Goal: Use online tool/utility

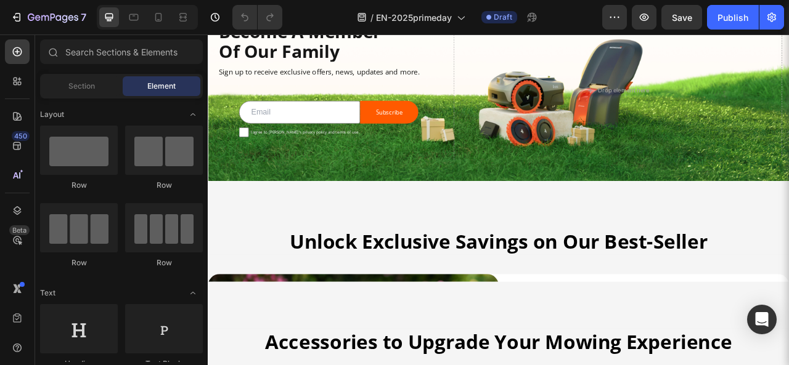
scroll to position [1109, 0]
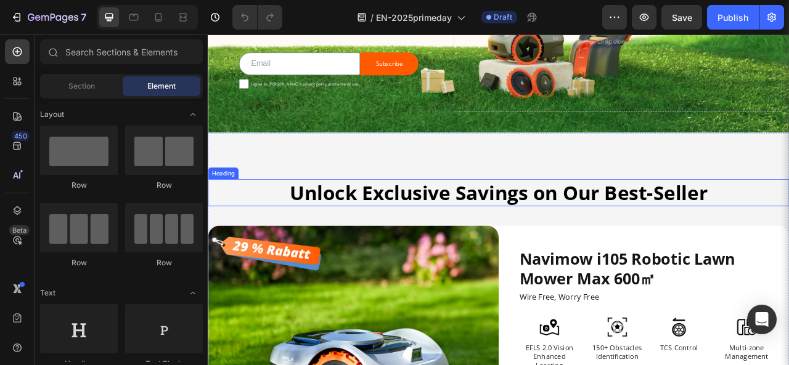
click at [466, 231] on strong "Unlock Exclusive Savings on Our Best-Seller" at bounding box center [577, 236] width 531 height 34
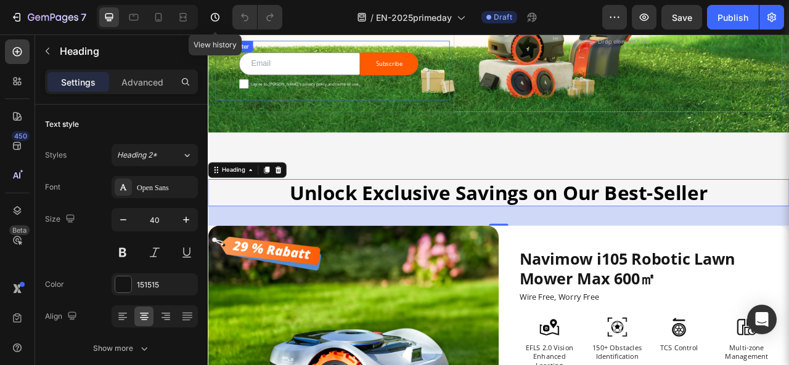
drag, startPoint x: 224, startPoint y: 52, endPoint x: 420, endPoint y: 136, distance: 213.1
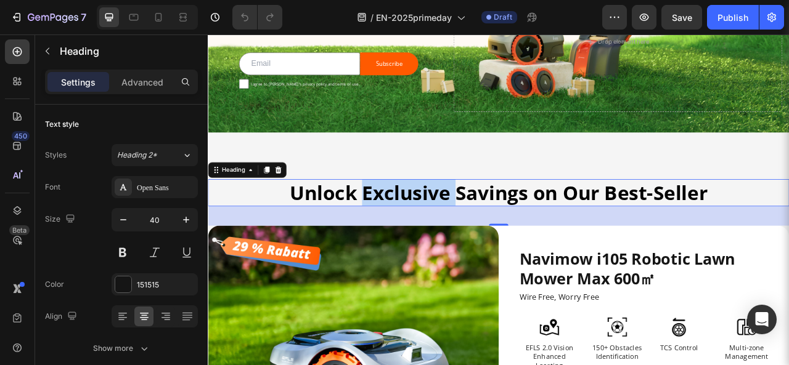
click at [447, 226] on strong "Unlock Exclusive Savings on Our Best-Seller" at bounding box center [577, 236] width 531 height 34
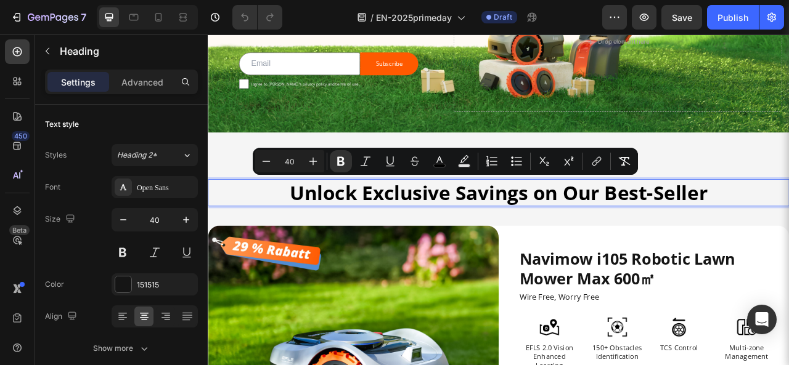
click at [788, 233] on p "Unlock Exclusive Savings on Our Best-Seller" at bounding box center [577, 236] width 737 height 32
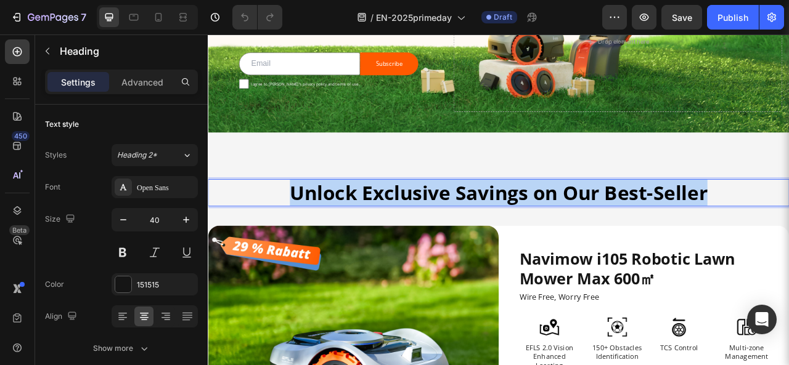
drag, startPoint x: 696, startPoint y: 235, endPoint x: 298, endPoint y: 229, distance: 398.6
click at [298, 229] on p "Unlock Exclusive Savings on Our Best-Seller" at bounding box center [577, 236] width 737 height 32
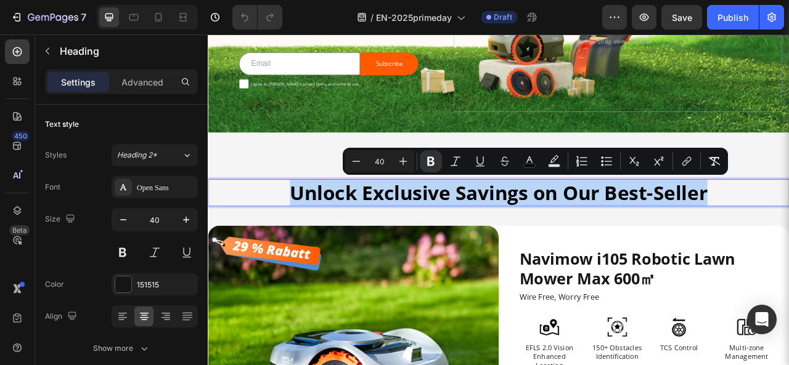
copy strong "Unlock Exclusive Savings on Our Best-Seller"
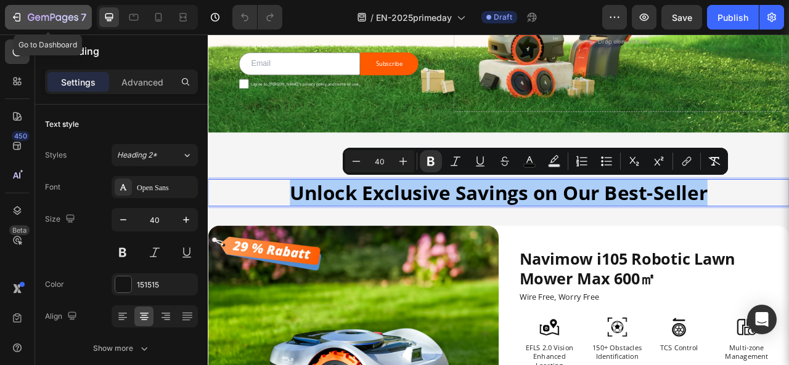
click at [19, 22] on icon "button" at bounding box center [16, 17] width 12 height 12
